Goal: Task Accomplishment & Management: Manage account settings

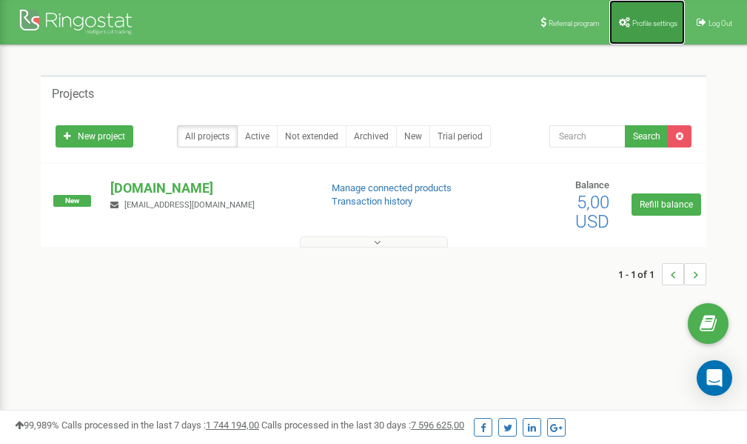
click at [641, 22] on span "Profile settings" at bounding box center [654, 23] width 45 height 8
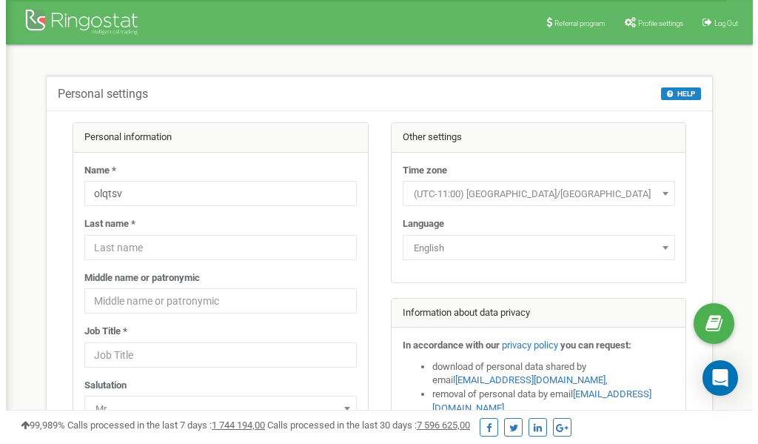
scroll to position [74, 0]
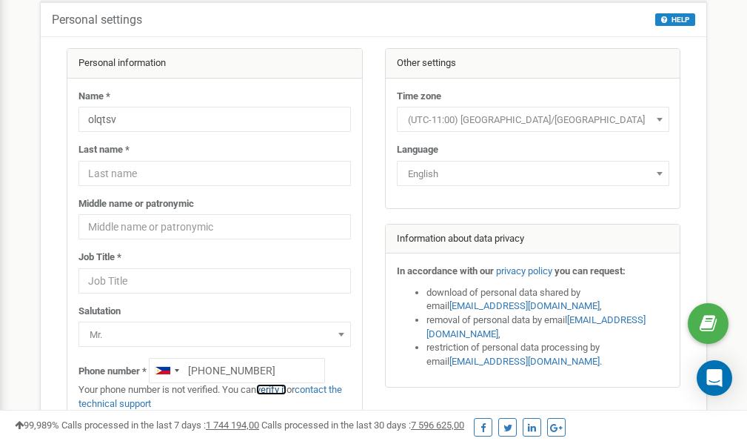
click at [278, 389] on link "verify it" at bounding box center [271, 389] width 30 height 11
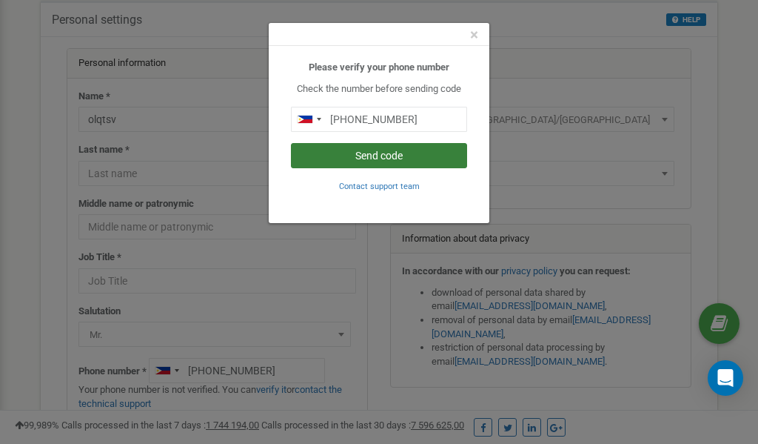
click at [365, 154] on button "Send code" at bounding box center [379, 155] width 176 height 25
